Goal: Navigation & Orientation: Find specific page/section

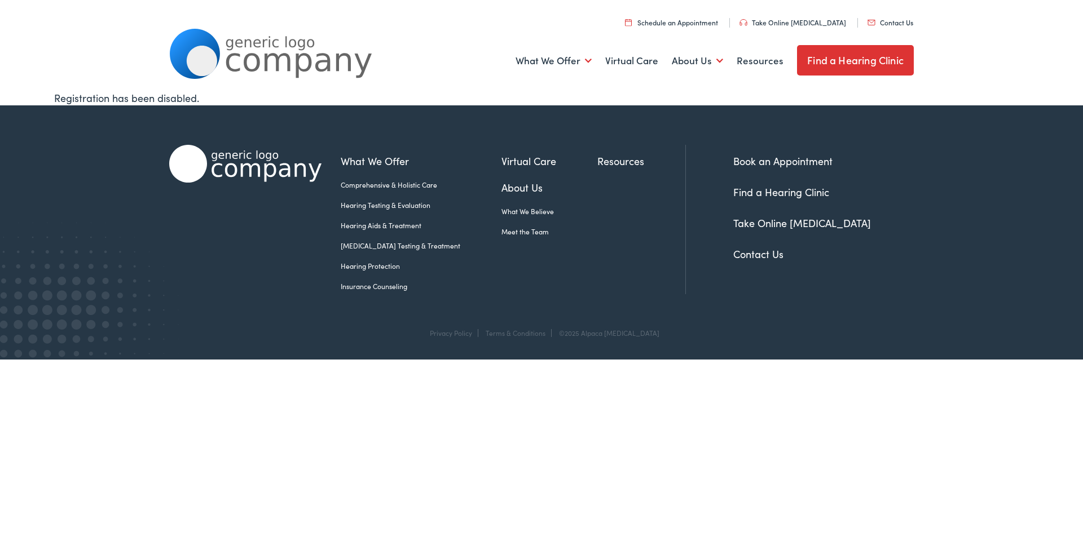
click at [411, 205] on link "Hearing Testing & Evaluation" at bounding box center [421, 205] width 161 height 10
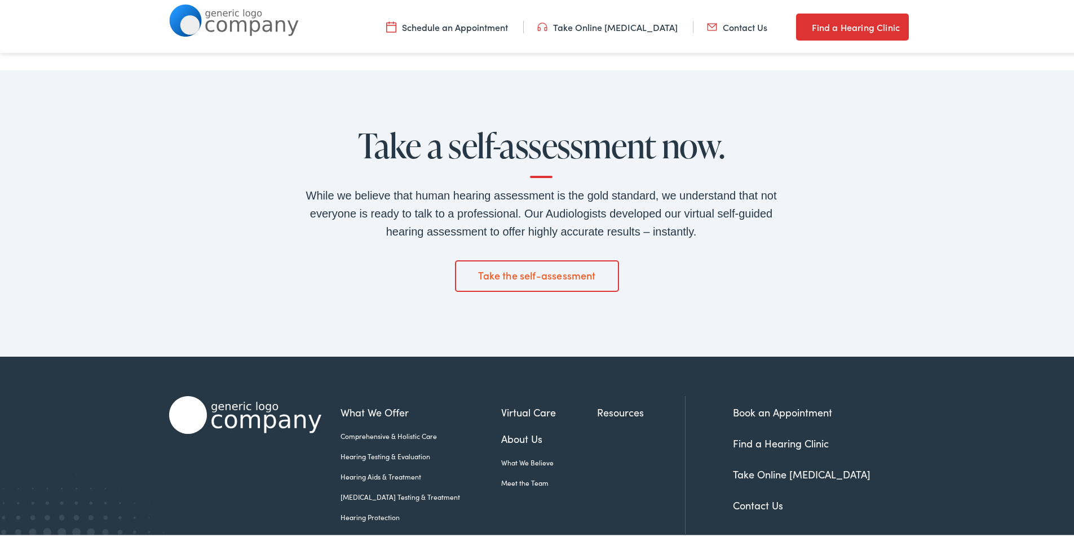
scroll to position [1879, 0]
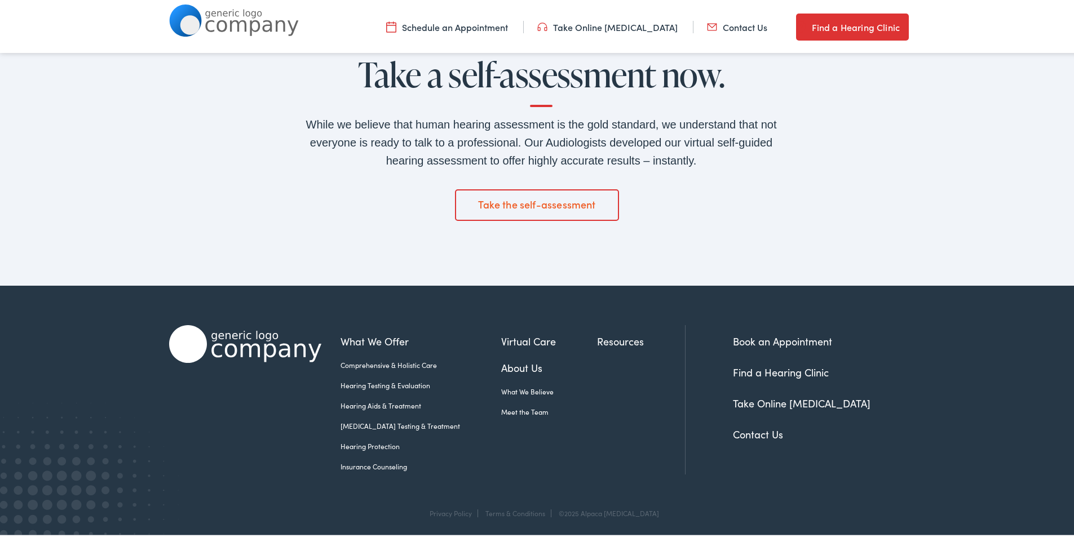
click at [758, 433] on link "Contact Us" at bounding box center [758, 432] width 50 height 14
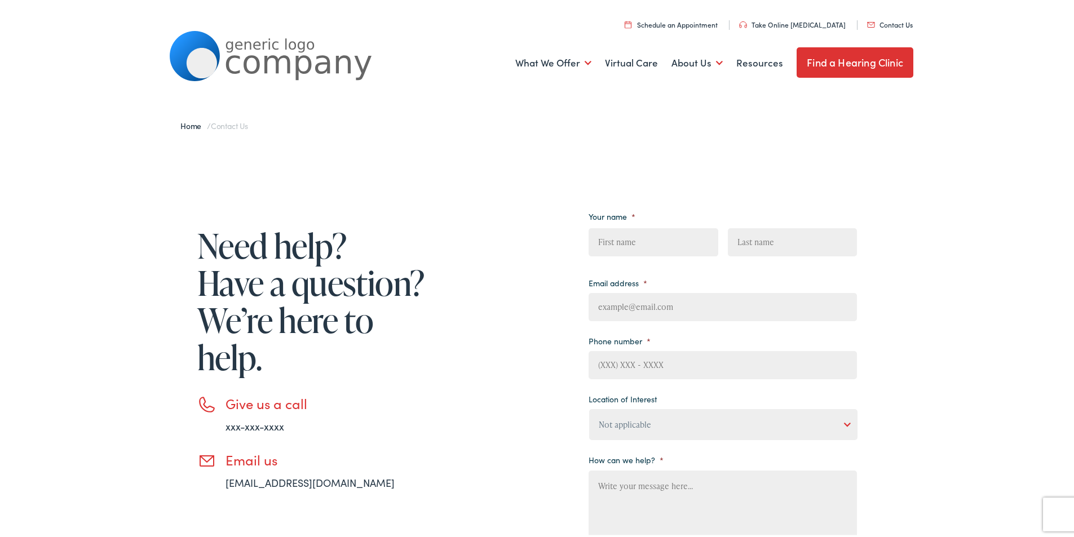
click at [257, 427] on link "xxx-xxx-xxxx" at bounding box center [255, 424] width 59 height 14
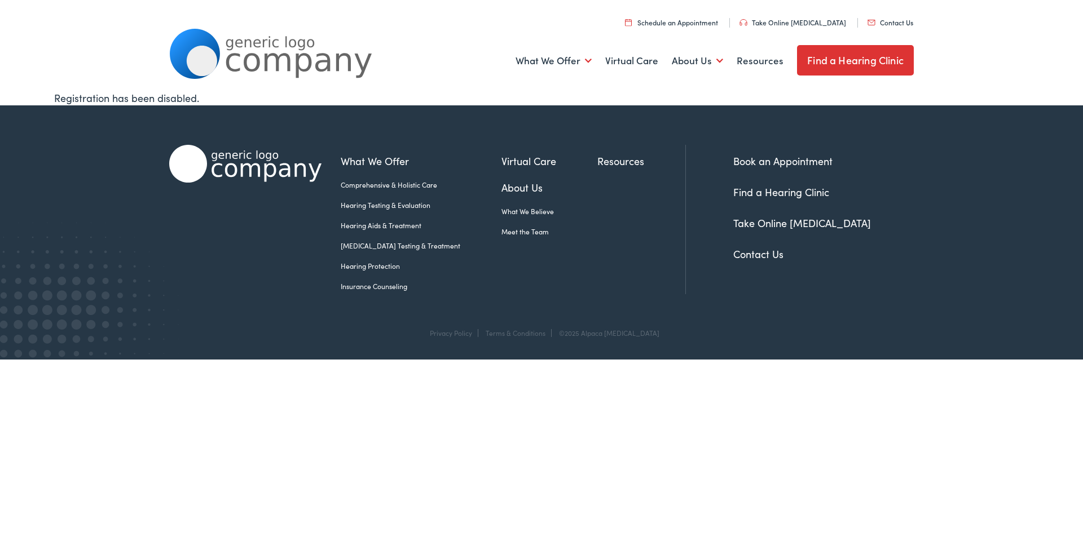
click at [901, 17] on link "Contact Us" at bounding box center [890, 22] width 46 height 10
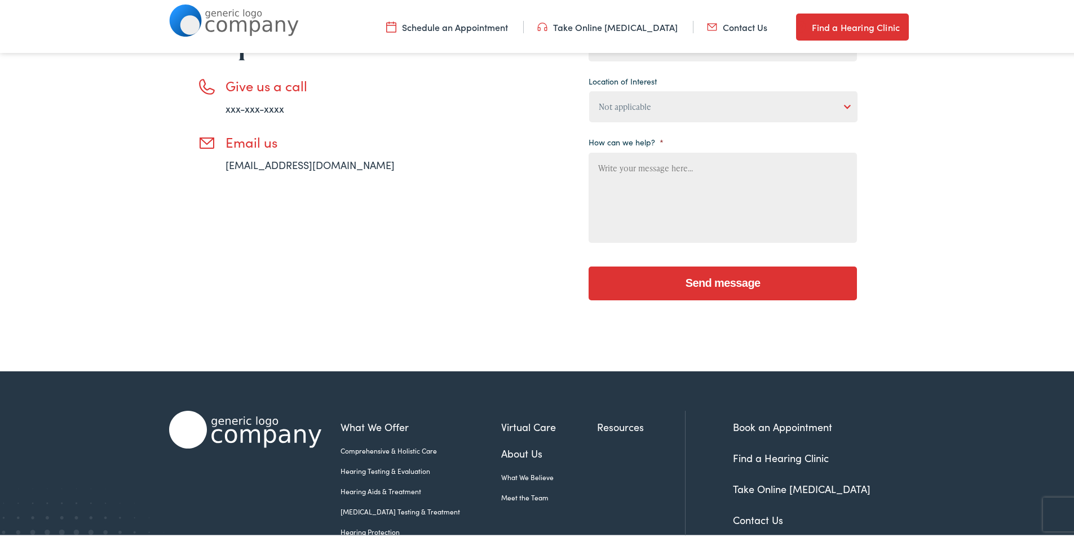
scroll to position [400, 0]
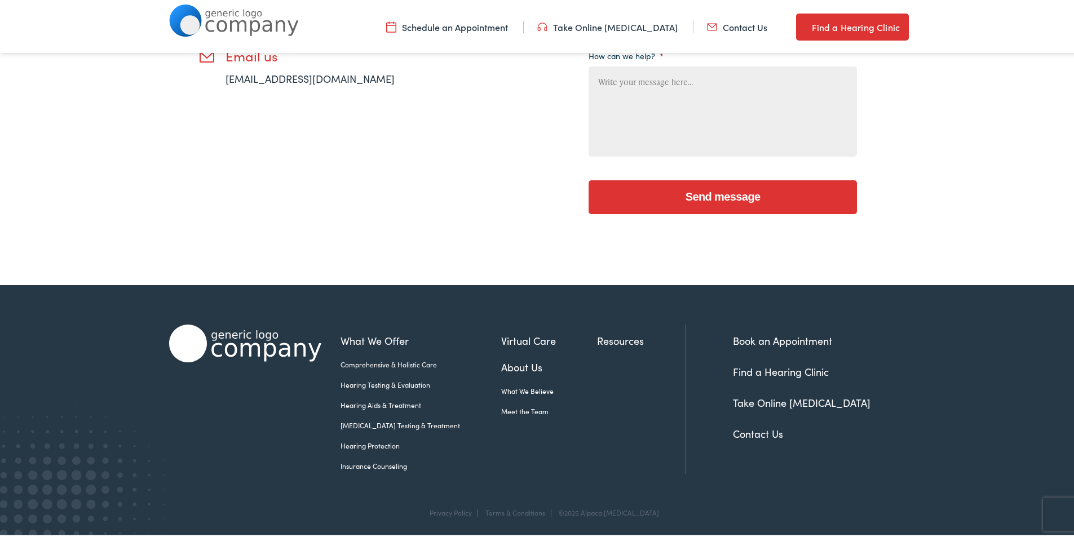
click at [762, 368] on link "Find a Hearing Clinic" at bounding box center [781, 370] width 96 height 14
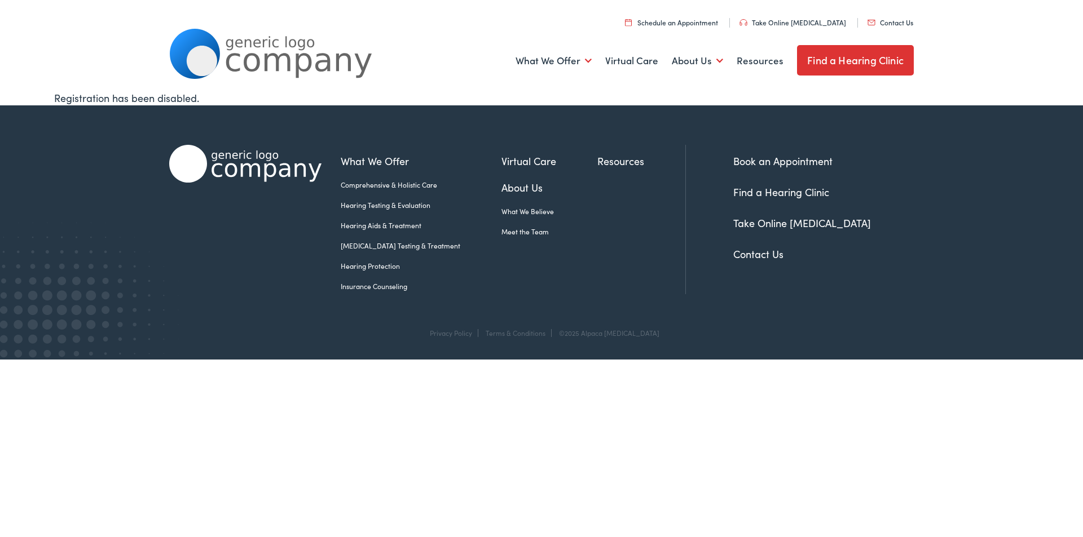
click at [815, 62] on link "Find a Hearing Clinic" at bounding box center [855, 60] width 117 height 30
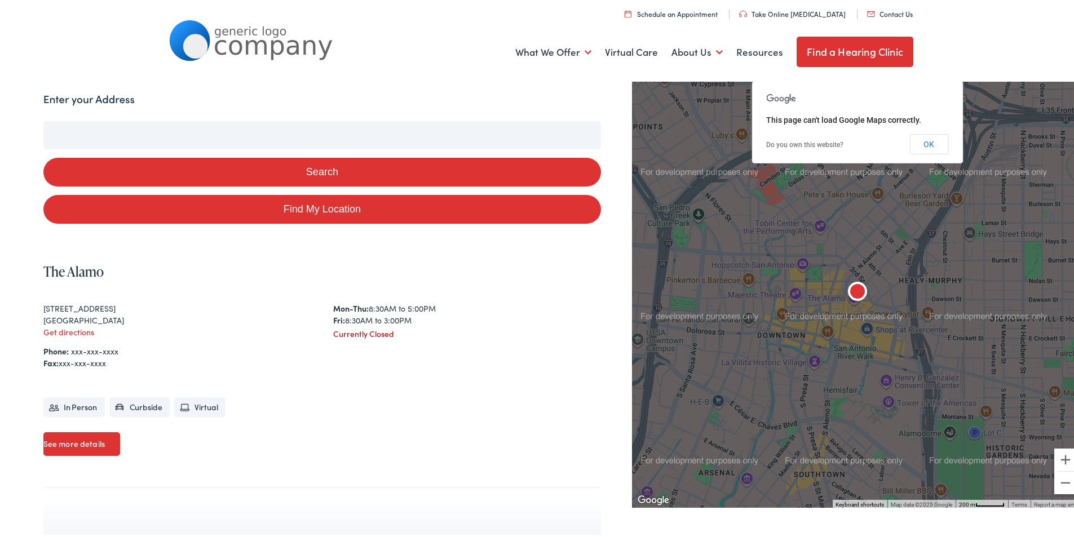
scroll to position [113, 0]
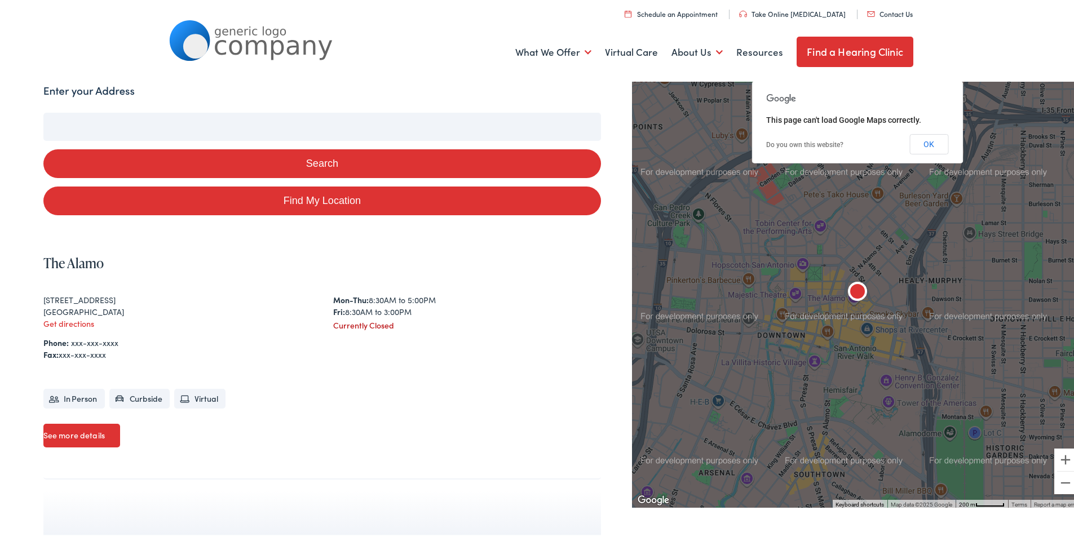
click at [153, 118] on input "Enter your Address" at bounding box center [322, 125] width 558 height 28
type input "g"
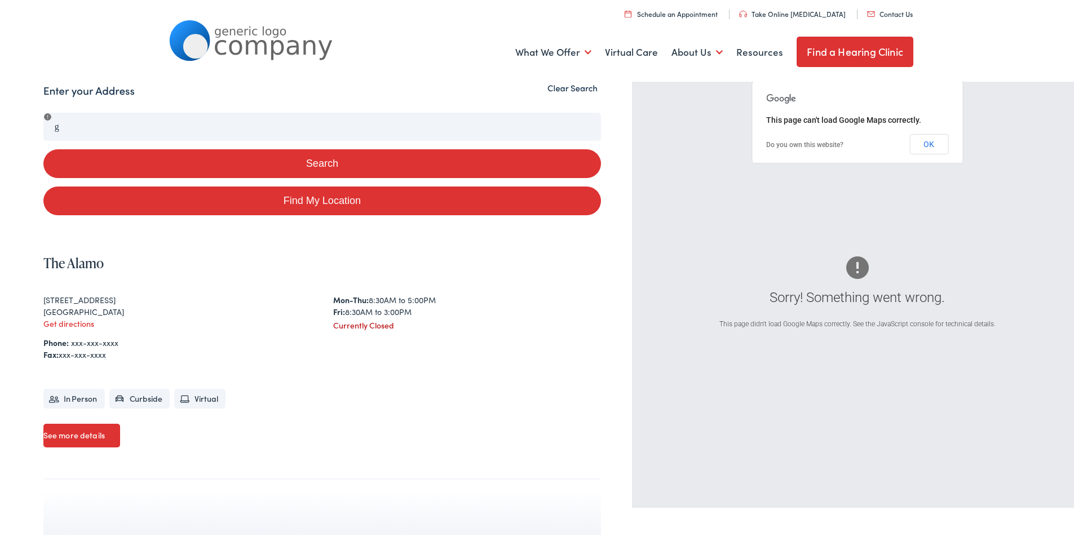
click at [36, 140] on div "Search Enter your Address g Search Find My Location Clear Search Sorry! Somethi…" at bounding box center [541, 308] width 1083 height 454
click at [5, 137] on div "Search Enter your Address g Search Find My Location Clear Search Sorry! Somethi…" at bounding box center [541, 308] width 1083 height 454
